Goal: Check status: Check status

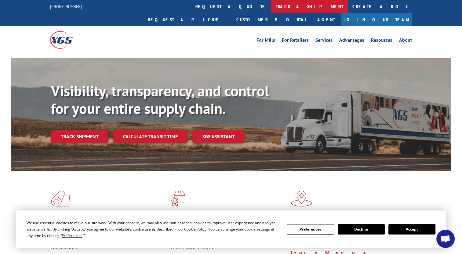
click at [271, 9] on link "track a shipment" at bounding box center [309, 6] width 77 height 13
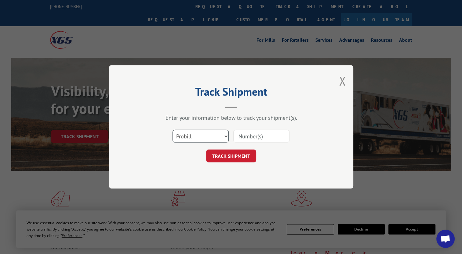
click at [227, 137] on select "Select category... Probill BOL PO" at bounding box center [200, 136] width 56 height 13
select select "bol"
click at [172, 130] on select "Select category... Probill BOL PO" at bounding box center [200, 136] width 56 height 13
click at [249, 135] on input at bounding box center [261, 136] width 56 height 13
type input "3376953"
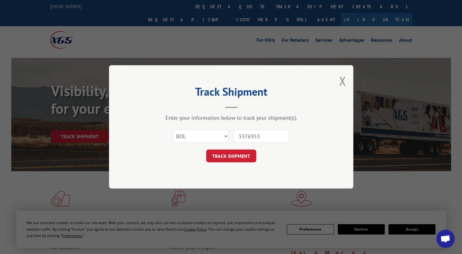
click button "TRACK SHIPMENT" at bounding box center [231, 156] width 50 height 13
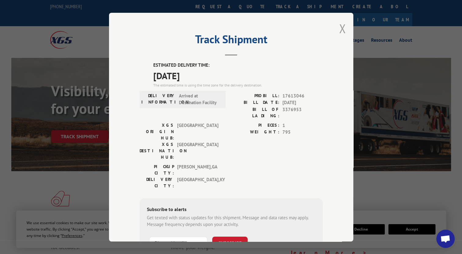
click at [339, 29] on button "Close modal" at bounding box center [342, 28] width 7 height 16
